Goal: Task Accomplishment & Management: Manage account settings

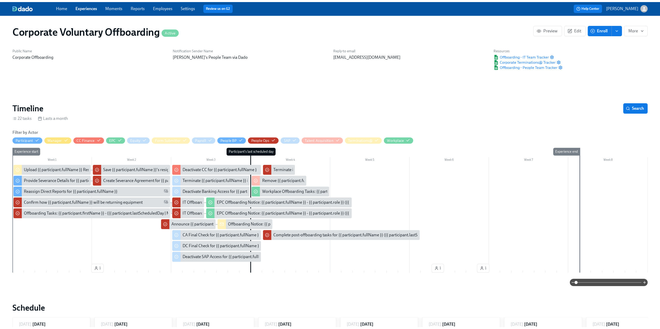
scroll to position [0, 749]
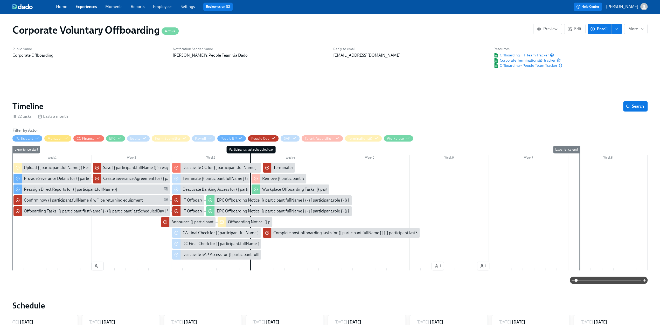
click at [86, 8] on link "Experiences" at bounding box center [86, 6] width 22 height 5
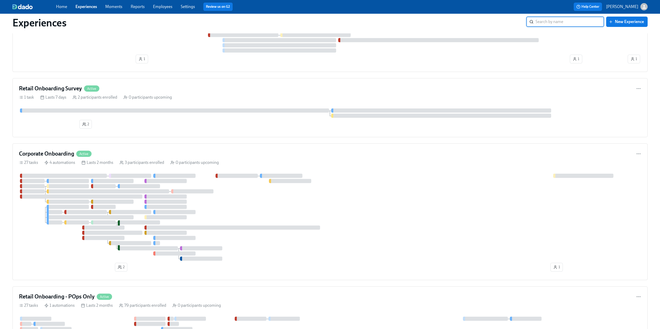
scroll to position [32, 0]
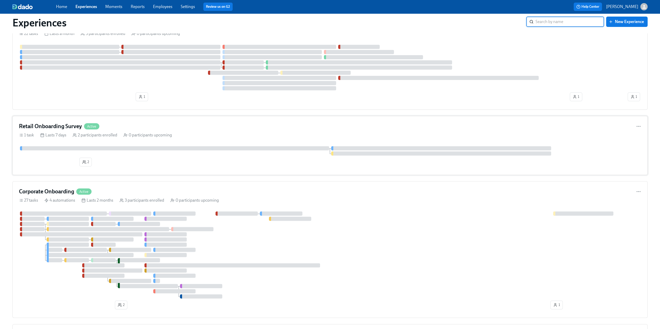
click at [144, 124] on div "Retail Onboarding Survey Active" at bounding box center [330, 127] width 622 height 8
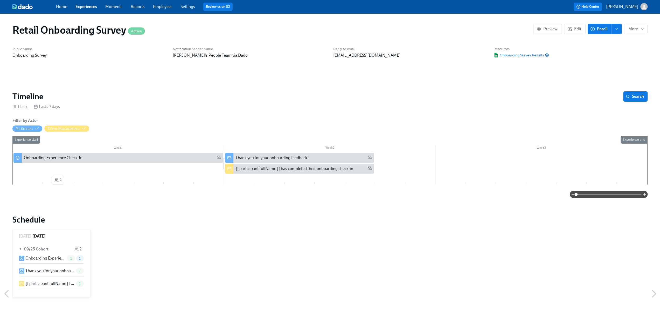
click at [510, 54] on span "Onboarding Survey Results" at bounding box center [518, 55] width 50 height 5
click at [90, 5] on link "Experiences" at bounding box center [86, 6] width 22 height 5
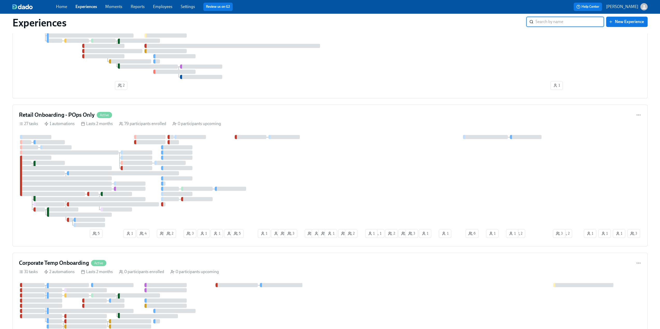
scroll to position [259, 0]
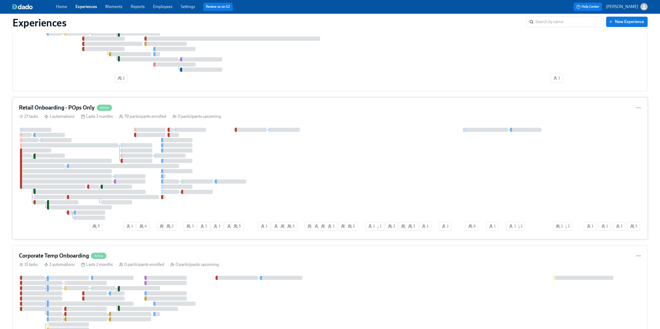
click at [148, 104] on div "Retail Onboarding - POps Only Active" at bounding box center [330, 108] width 622 height 8
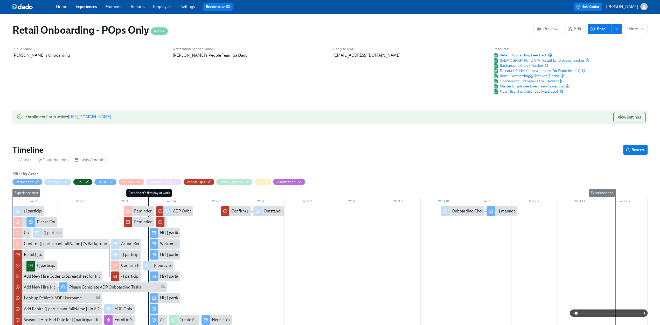
scroll to position [0, 6631]
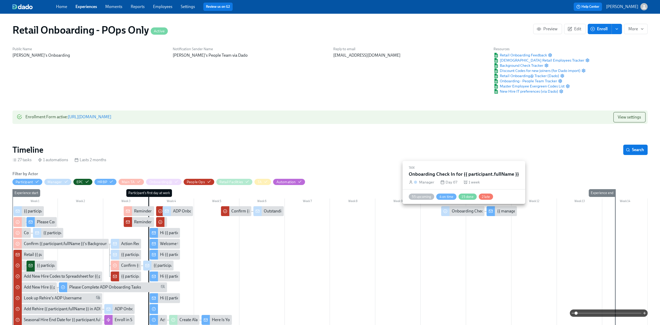
click at [461, 212] on div "Onboarding Check In for {{ participant.fullName }}" at bounding box center [495, 212] width 89 height 6
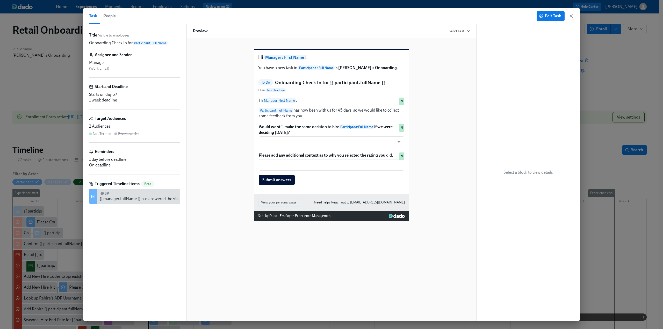
click at [571, 17] on icon "button" at bounding box center [571, 15] width 5 height 5
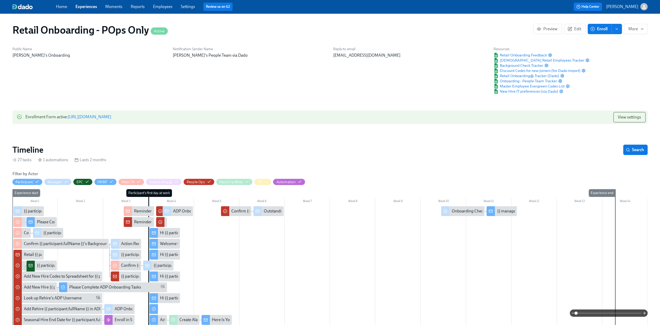
scroll to position [52, 0]
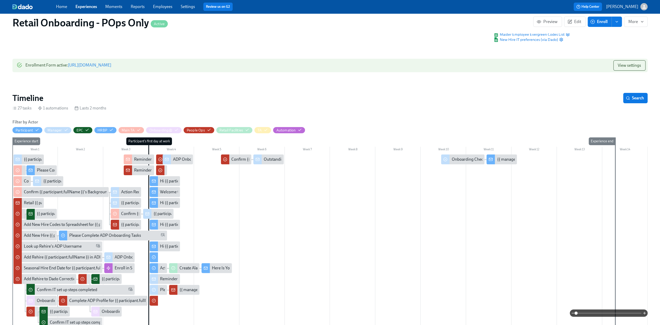
click at [301, 209] on div at bounding box center [329, 253] width 635 height 196
click at [577, 22] on span "Edit" at bounding box center [574, 21] width 13 height 5
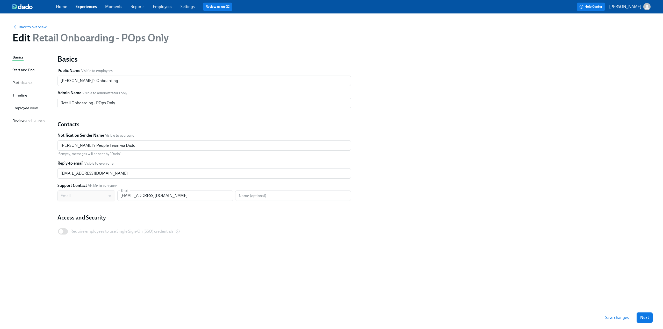
click at [20, 96] on div "Timeline" at bounding box center [19, 96] width 15 height 6
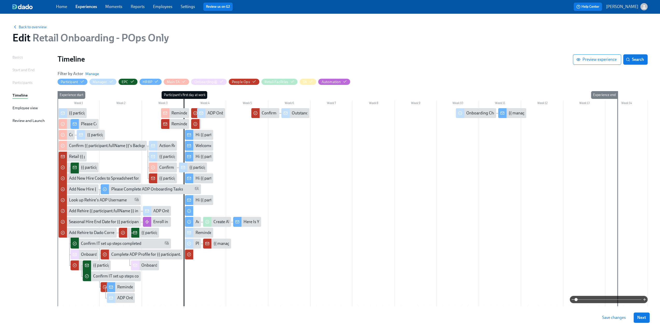
click at [313, 189] on div at bounding box center [353, 208] width 590 height 200
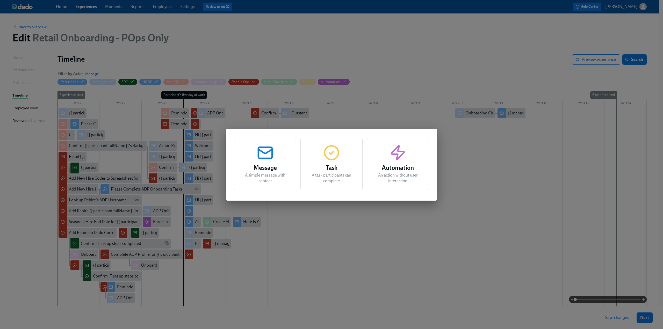
click at [399, 162] on div "Automation An action without user interaction" at bounding box center [398, 164] width 62 height 52
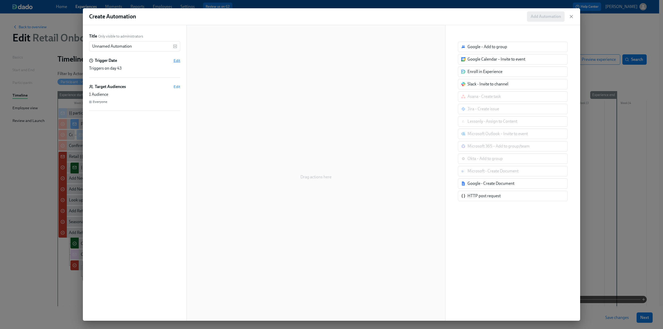
click at [178, 62] on span "Edit" at bounding box center [177, 60] width 7 height 5
click at [93, 34] on icon "button" at bounding box center [91, 35] width 4 height 4
drag, startPoint x: 150, startPoint y: 46, endPoint x: 79, endPoint y: 45, distance: 71.5
click at [79, 45] on div "Create Automation Add Automation Title Only visible to administrators Unnamed A…" at bounding box center [331, 164] width 663 height 329
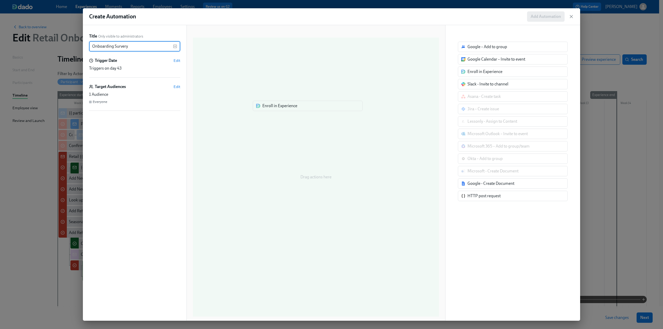
drag, startPoint x: 481, startPoint y: 73, endPoint x: 267, endPoint y: 110, distance: 217.4
click at [267, 110] on div "Title Only visible to administrators Onboarding Survery ​ Trigger Date Edit Tri…" at bounding box center [332, 173] width 498 height 296
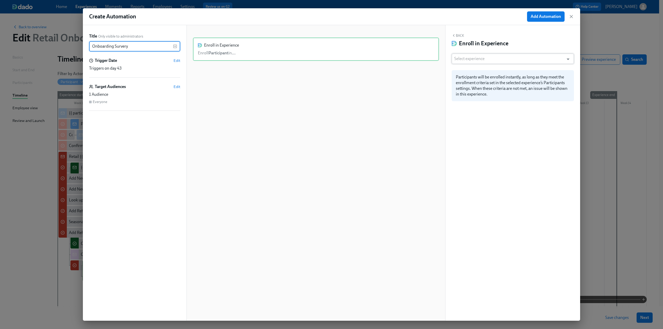
type input "Onboarding Survery"
click at [495, 60] on input "text" at bounding box center [508, 59] width 107 height 10
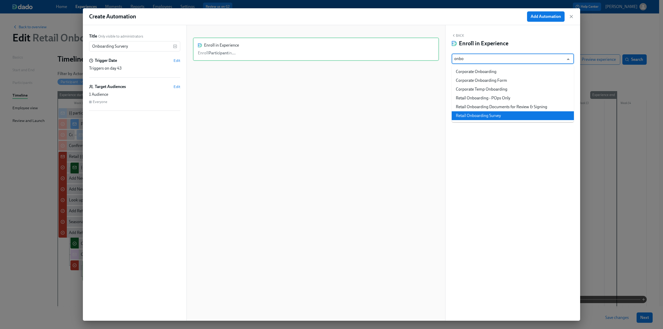
click at [490, 113] on li "Retail Onboarding Survey" at bounding box center [513, 115] width 122 height 9
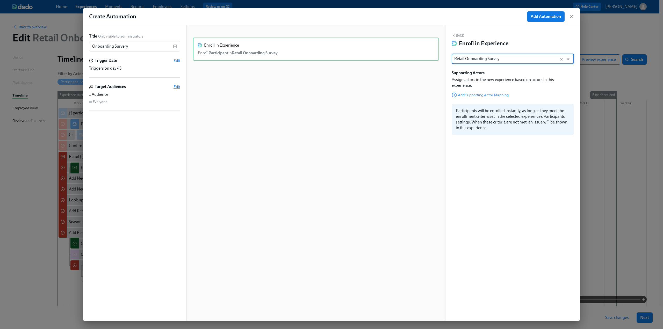
type input "Retail Onboarding Survey"
click at [176, 86] on span "Edit" at bounding box center [177, 86] width 7 height 5
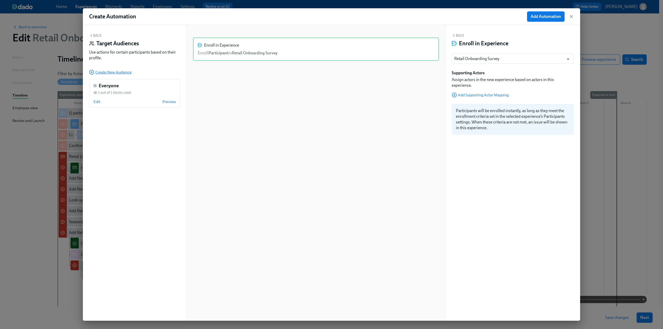
click at [110, 71] on span "Create New Audience" at bounding box center [110, 72] width 42 height 5
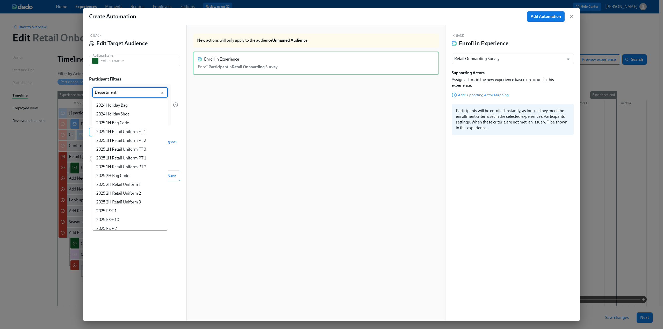
click at [126, 92] on input "Department" at bounding box center [126, 92] width 63 height 10
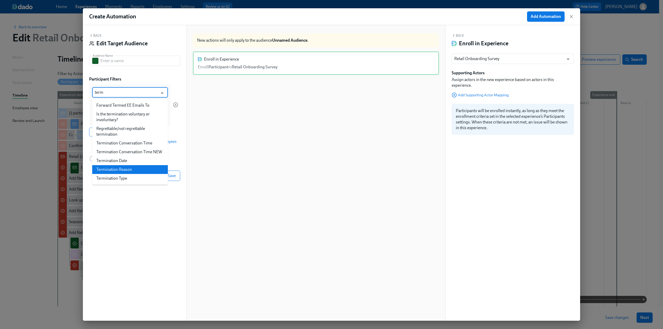
click at [136, 169] on li "Termination Reason" at bounding box center [130, 169] width 76 height 9
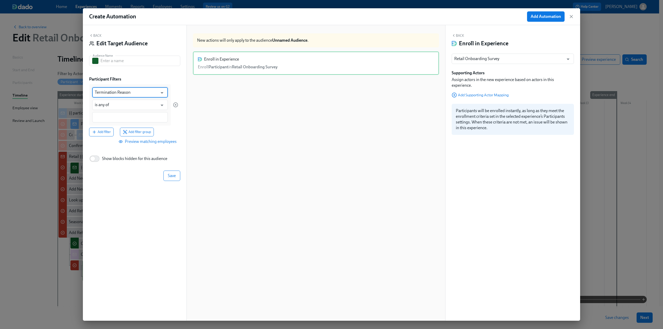
type input "Termination Reason"
click at [113, 117] on input at bounding box center [130, 117] width 70 height 5
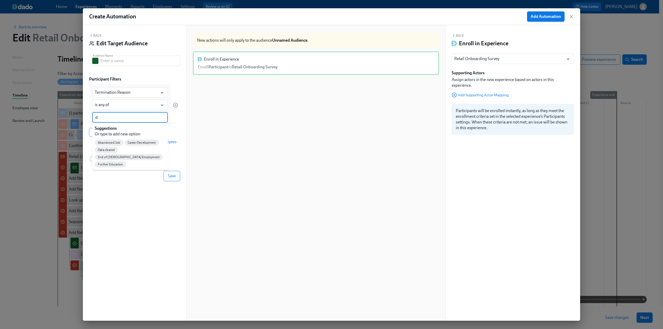
type input "da"
click at [111, 143] on span "Data cleared" at bounding box center [106, 143] width 23 height 4
click at [134, 119] on input at bounding box center [145, 117] width 40 height 5
type input "bl"
click at [125, 145] on div "blank" at bounding box center [130, 142] width 76 height 11
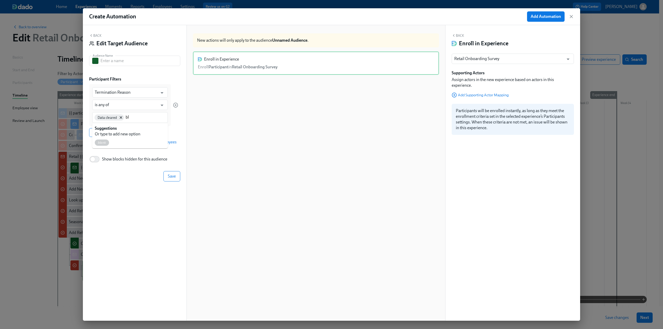
click at [98, 145] on div "blank" at bounding box center [102, 143] width 14 height 6
click at [178, 135] on div "Add filter Add filter group" at bounding box center [133, 139] width 89 height 9
click at [103, 139] on span "Add filter" at bounding box center [101, 139] width 19 height 5
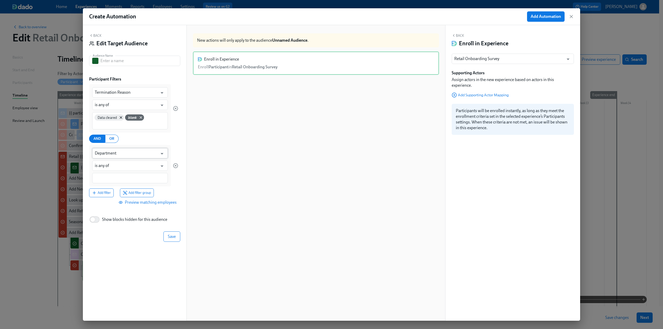
click at [121, 154] on input "Department" at bounding box center [126, 153] width 63 height 10
click at [117, 166] on li "Position Status" at bounding box center [130, 166] width 76 height 9
type input "Position Status"
click at [117, 165] on input "is any of" at bounding box center [126, 166] width 63 height 10
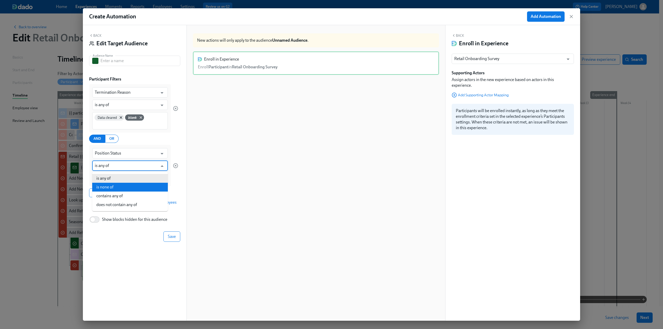
click at [117, 187] on li "is none of" at bounding box center [130, 187] width 76 height 9
type input "is none of"
click at [107, 180] on input at bounding box center [130, 178] width 70 height 5
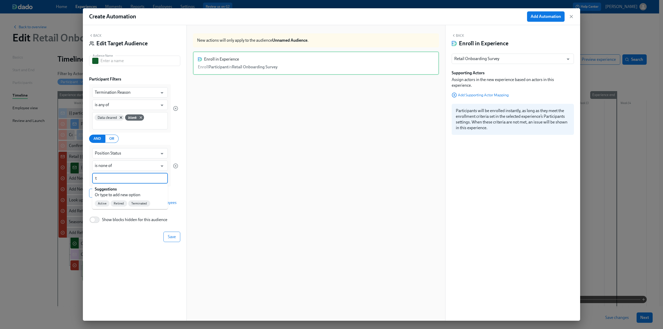
type input "te"
click at [110, 203] on span "Terminated" at bounding box center [106, 204] width 22 height 4
click at [136, 180] on input at bounding box center [144, 178] width 42 height 5
type input "DNS"
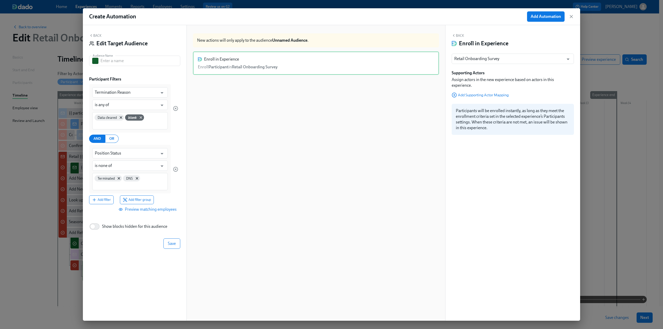
click at [126, 264] on div "Back Edit Target Audience Audience Name Audience Name Participant Filters Termi…" at bounding box center [135, 173] width 104 height 296
click at [114, 62] on input "text" at bounding box center [141, 61] width 80 height 10
type input "Not Termed"
click at [154, 39] on div "Back Edit Target Audience" at bounding box center [134, 41] width 91 height 16
click at [171, 244] on span "Save" at bounding box center [172, 243] width 8 height 5
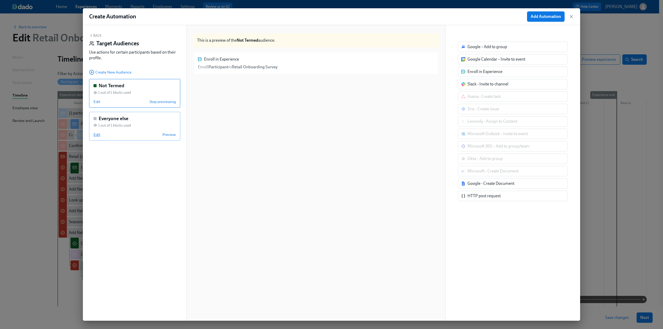
click at [98, 134] on span "Edit" at bounding box center [97, 134] width 7 height 5
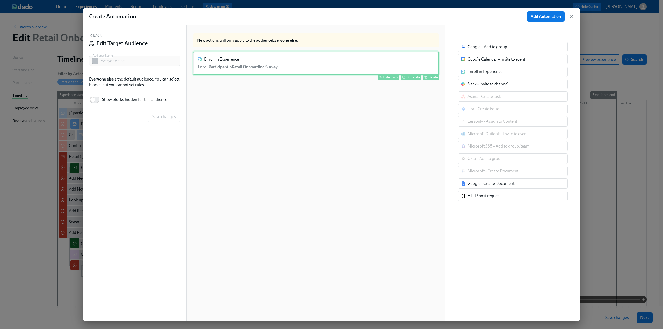
click at [383, 78] on div "Hide block" at bounding box center [390, 77] width 15 height 4
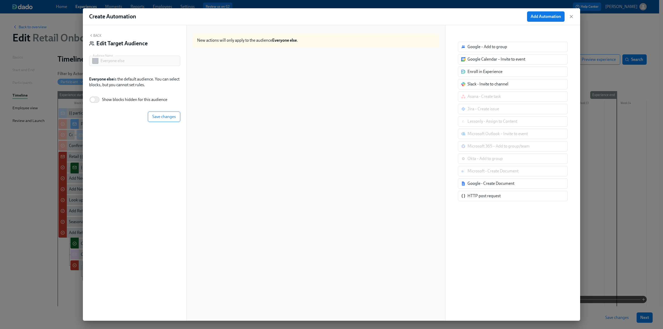
click at [164, 119] on span "Save changes" at bounding box center [164, 116] width 24 height 5
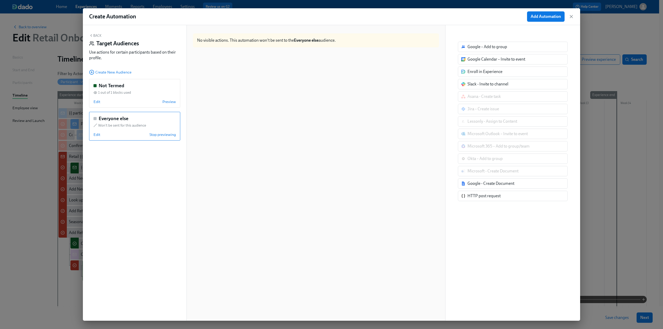
click at [98, 34] on button "Back" at bounding box center [95, 35] width 12 height 4
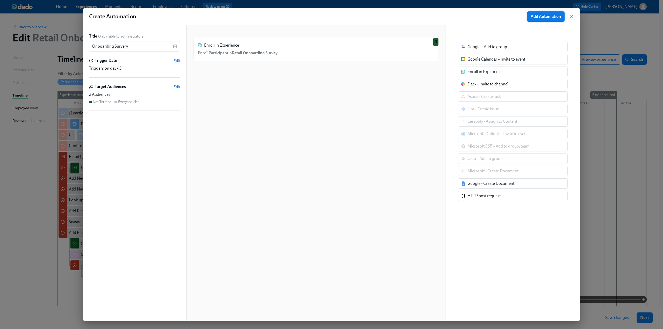
click at [536, 18] on span "Add Automation" at bounding box center [546, 16] width 30 height 5
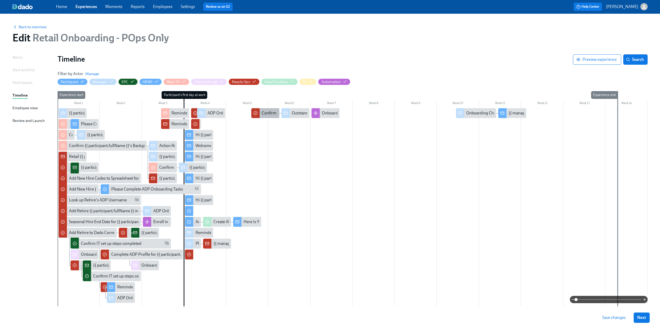
click at [268, 114] on div "Confirm {{ participant.fullName }} has signed their onboarding docs" at bounding box center [321, 113] width 120 height 6
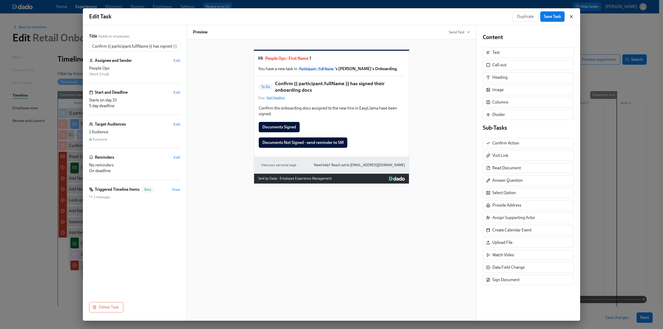
click at [571, 18] on icon "button" at bounding box center [571, 16] width 3 height 3
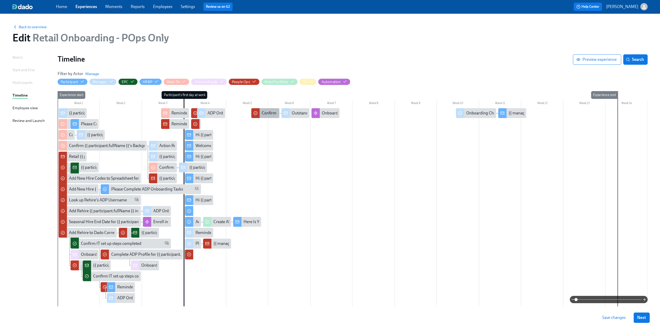
click at [263, 116] on div "Confirm {{ participant.fullName }} has signed their onboarding docs" at bounding box center [321, 113] width 120 height 6
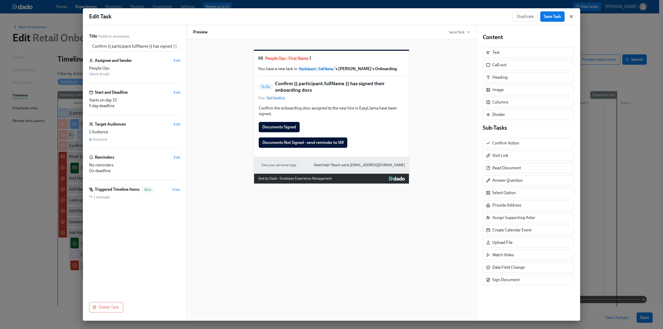
click at [571, 18] on icon "button" at bounding box center [571, 16] width 5 height 5
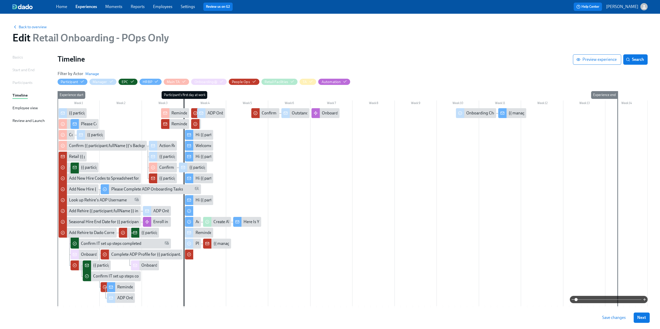
click at [616, 319] on span "Save changes" at bounding box center [614, 317] width 24 height 5
click at [612, 316] on span "Save changes" at bounding box center [614, 317] width 24 height 5
click at [37, 28] on span "Back to overview" at bounding box center [29, 26] width 34 height 5
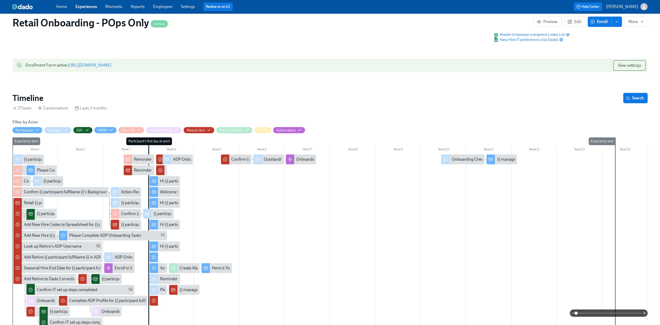
scroll to position [0, 9106]
